Goal: Task Accomplishment & Management: Manage account settings

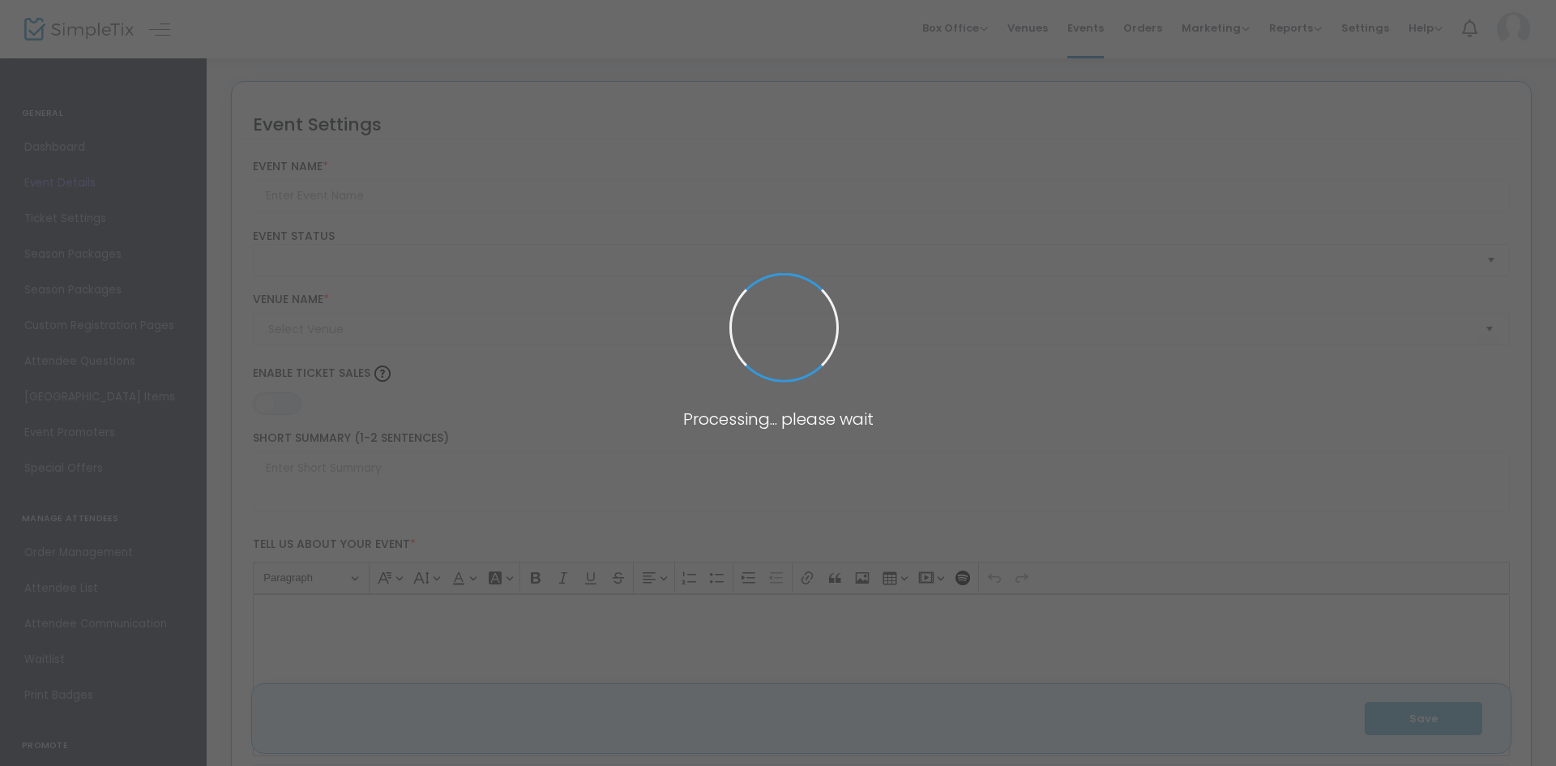
type input "Seasonal Showcase Tablescape Workshop Fundraiser"
type textarea "Seasonal Showcase Fundraiser! Help us support the [PERSON_NAME] Animal Orphanag…"
type input "RSVP/Donate Now!"
type input "[PERSON_NAME] and Son Showroom"
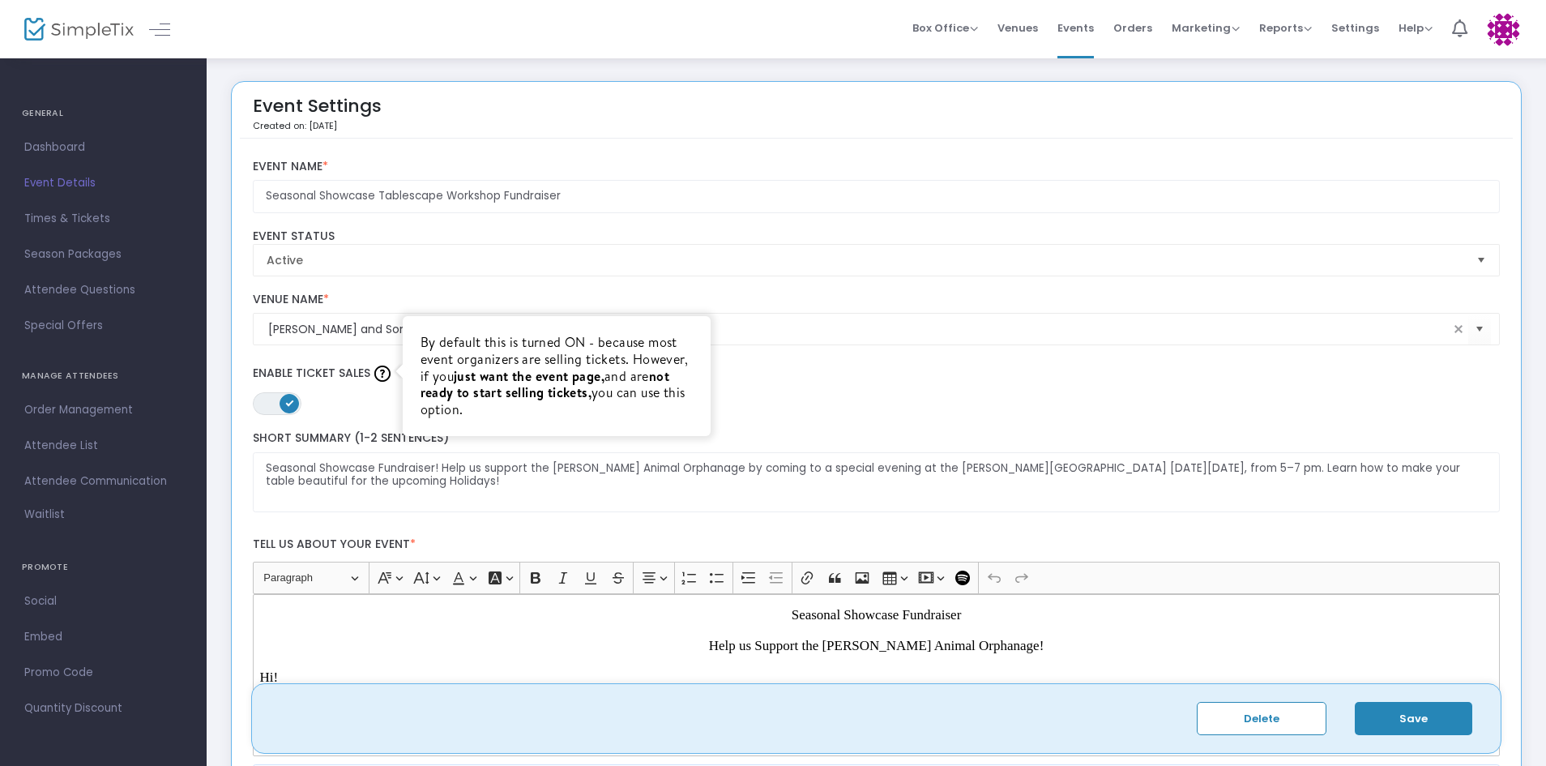
click at [385, 367] on img at bounding box center [382, 373] width 16 height 16
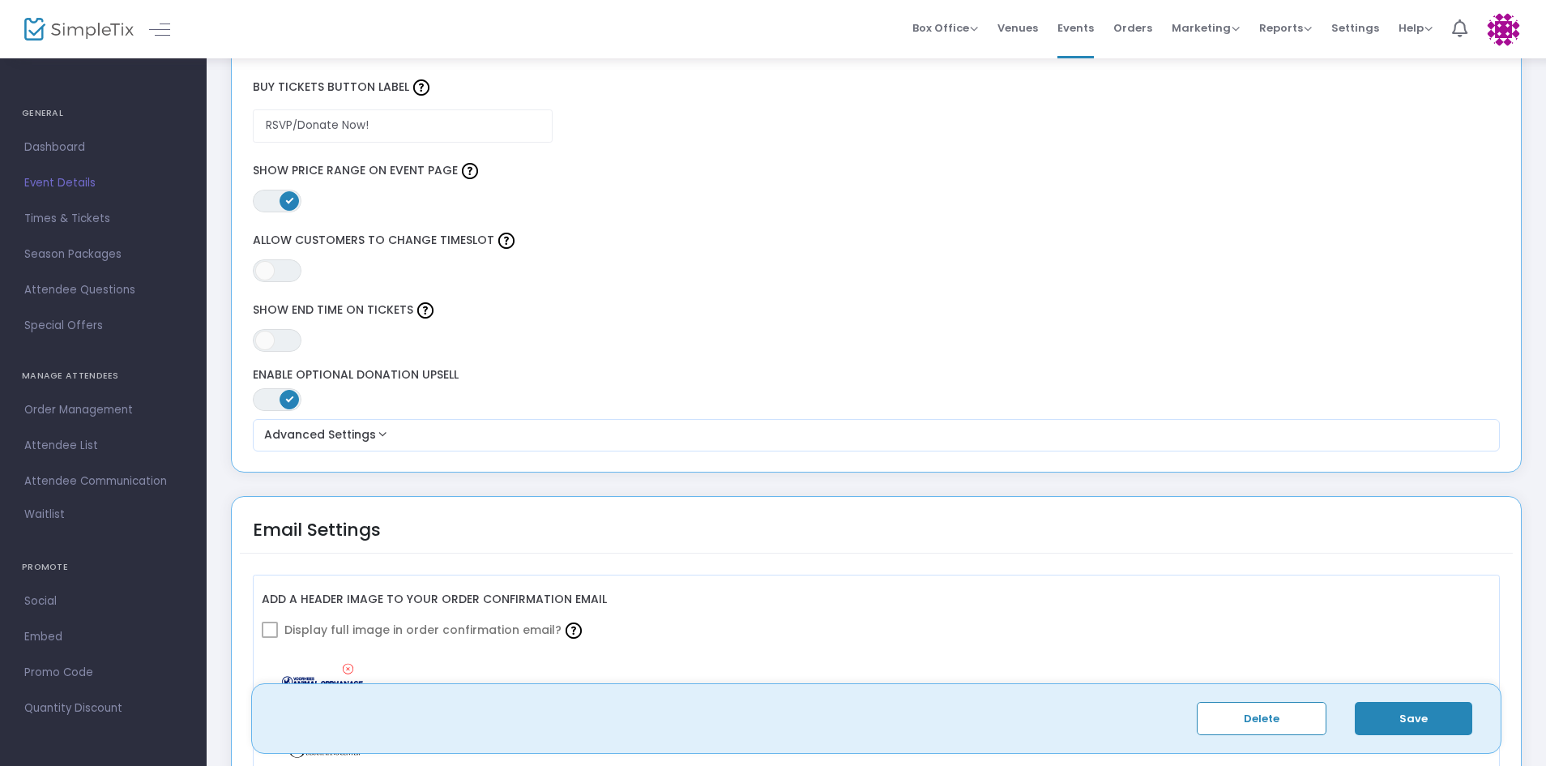
scroll to position [1458, 0]
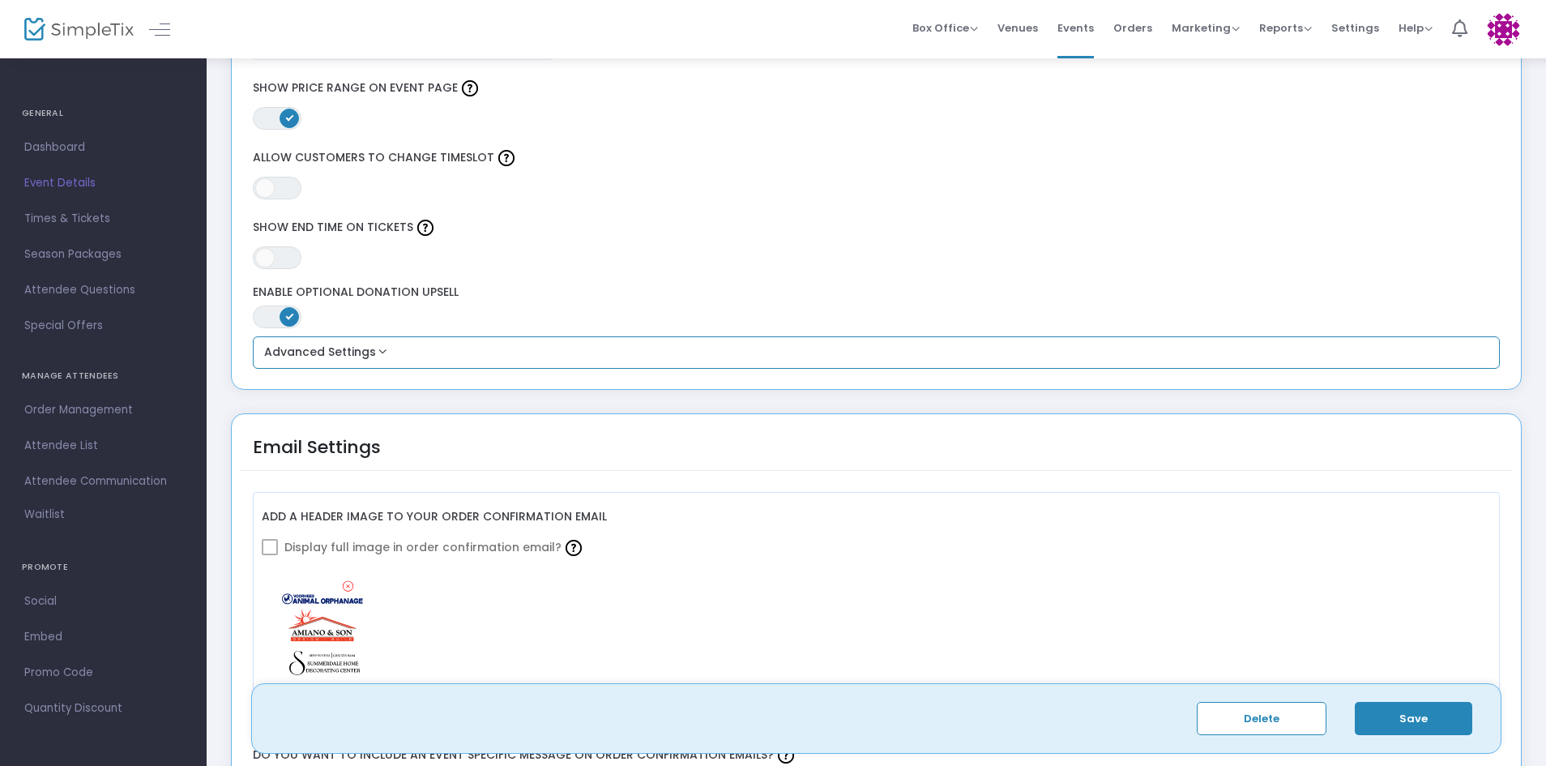
click at [383, 354] on button "Advanced Settings" at bounding box center [876, 352] width 1235 height 19
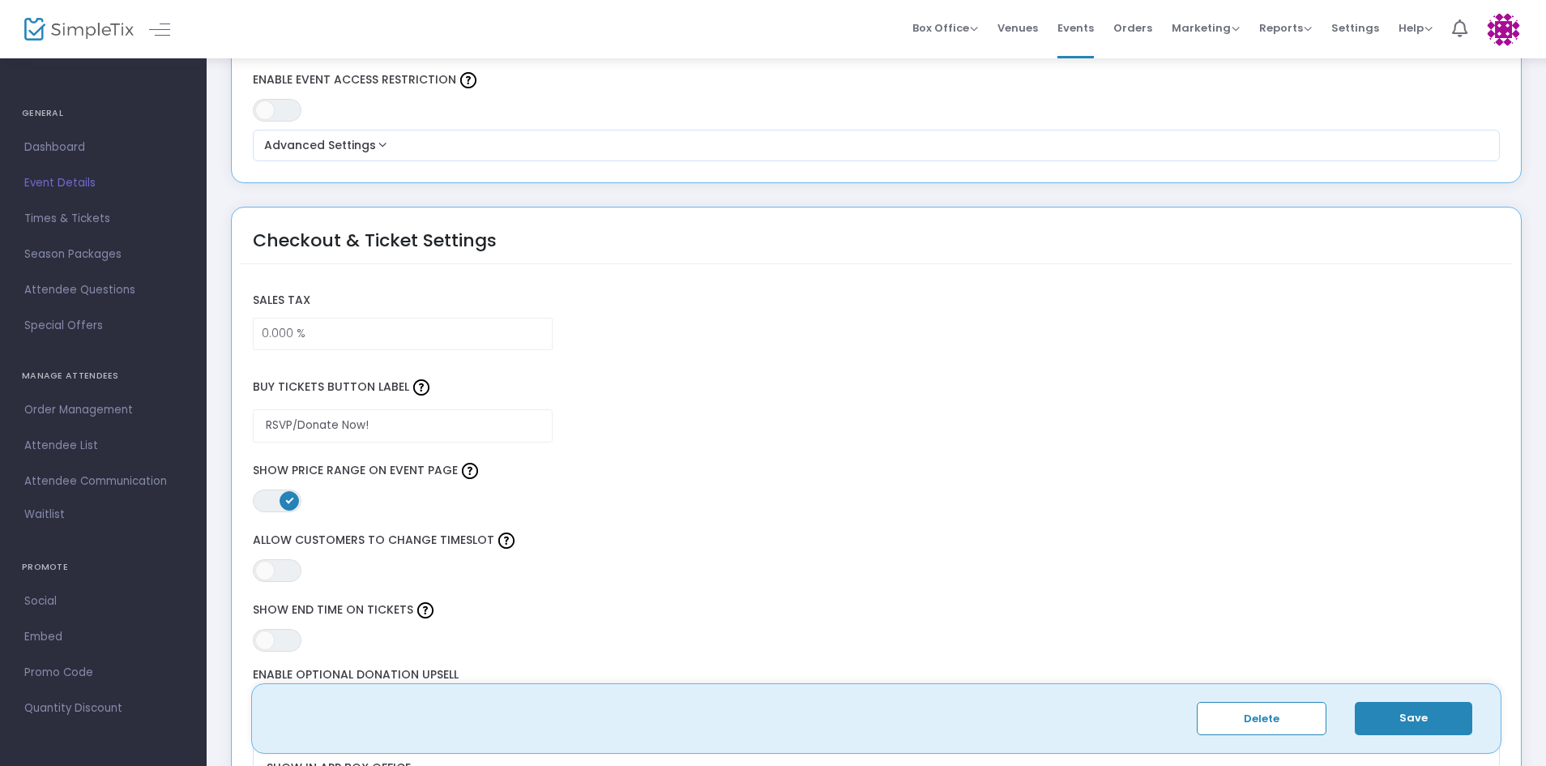
scroll to position [1053, 0]
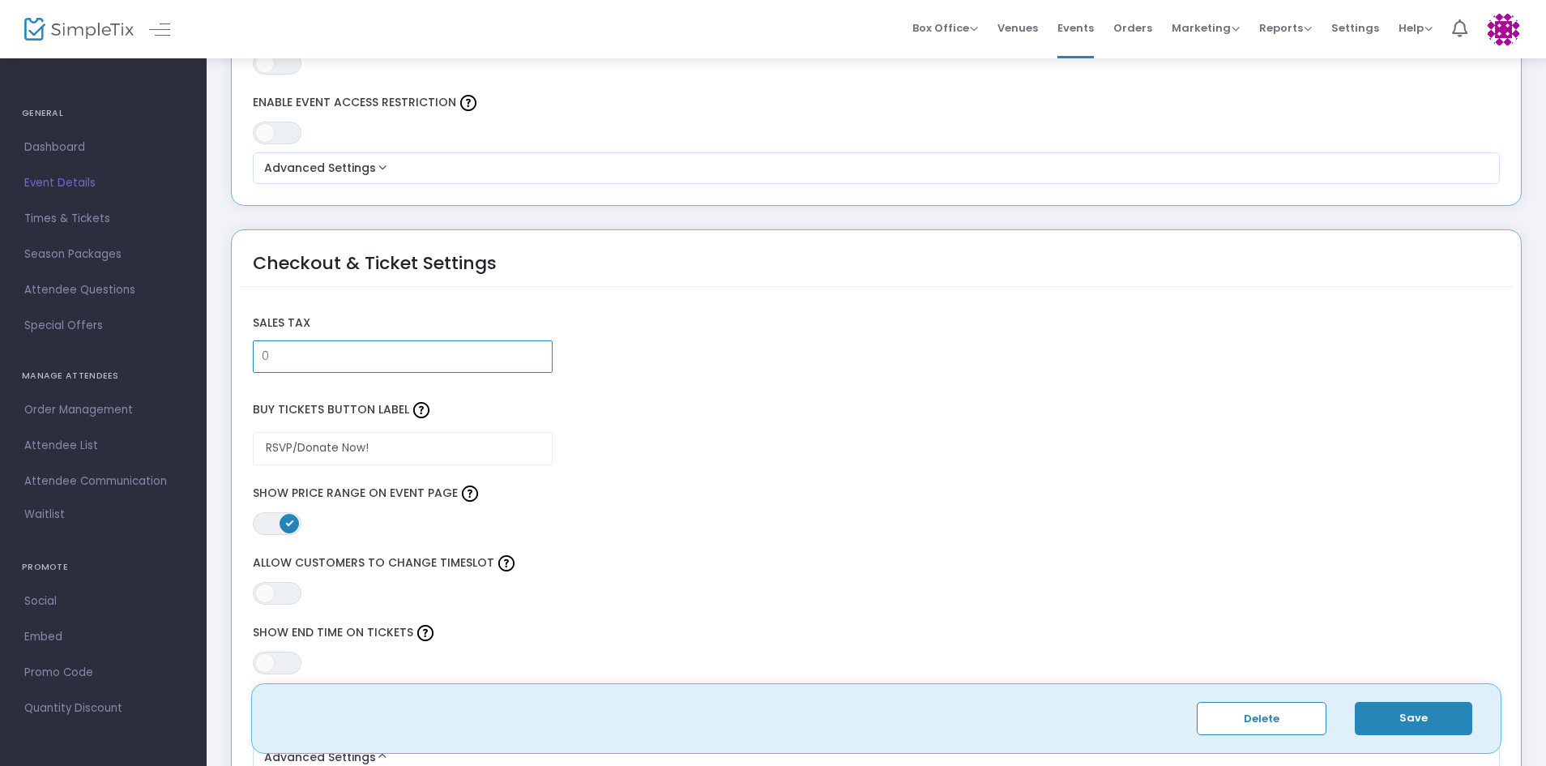
click at [399, 355] on input "0" at bounding box center [403, 356] width 298 height 31
type input "0.000 %"
click at [926, 458] on div "Buy Tickets Button Label RSVP/Donate Now!" at bounding box center [876, 427] width 1263 height 92
click at [1441, 718] on button "Save" at bounding box center [1413, 718] width 117 height 33
click at [1082, 30] on span "Events" at bounding box center [1075, 27] width 36 height 41
